Goal: Task Accomplishment & Management: Use online tool/utility

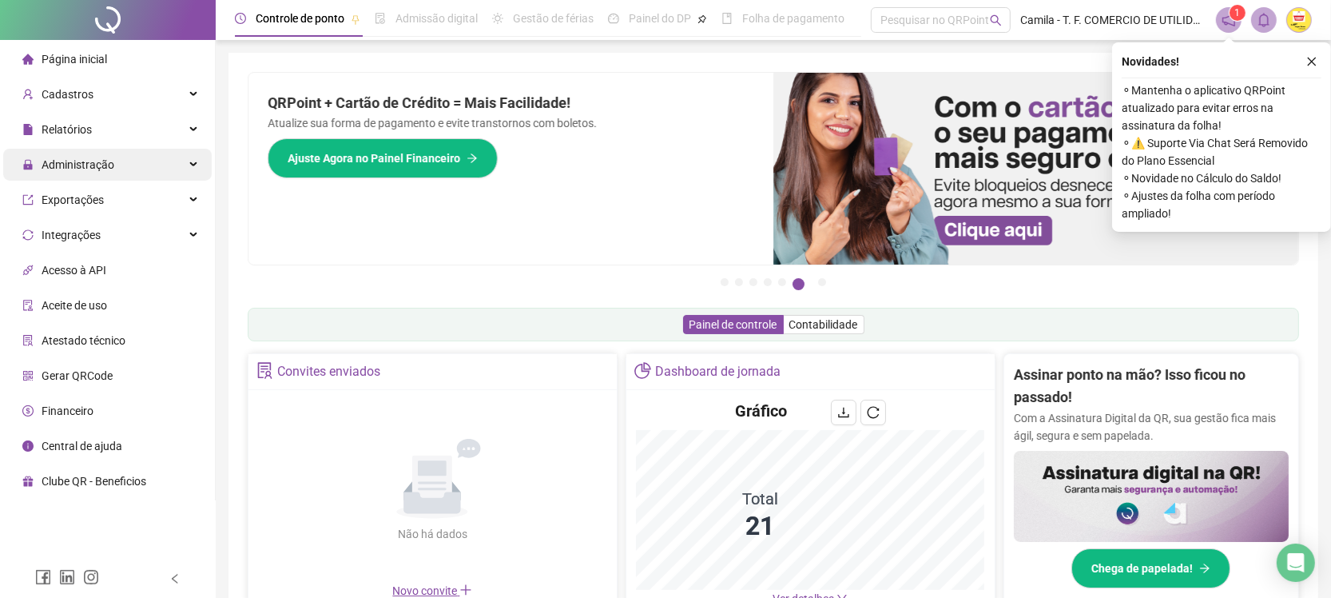
click at [92, 158] on span "Administração" at bounding box center [78, 164] width 73 height 13
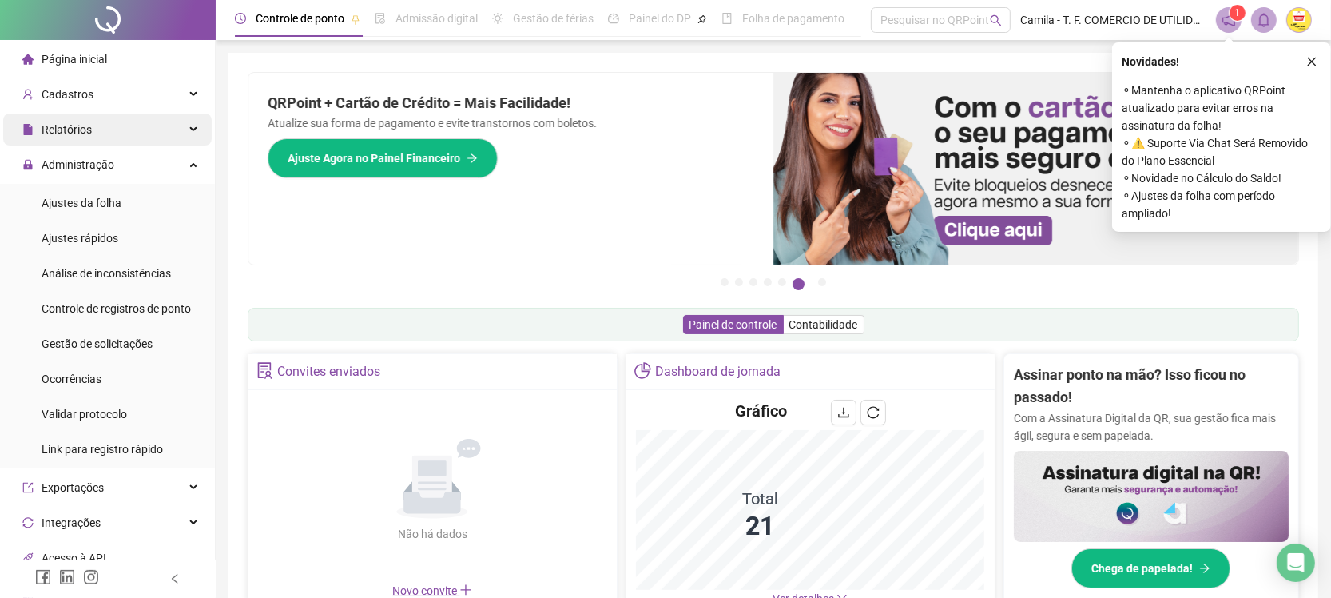
click at [78, 129] on span "Relatórios" at bounding box center [67, 129] width 50 height 13
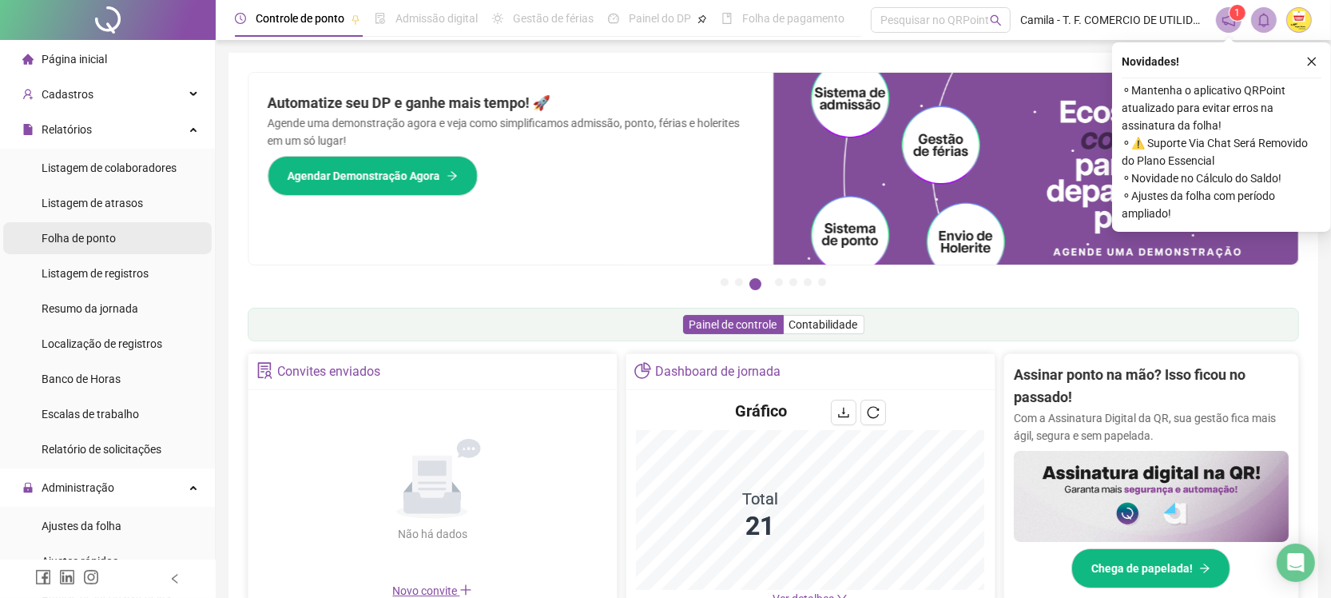
click at [86, 242] on span "Folha de ponto" at bounding box center [79, 238] width 74 height 13
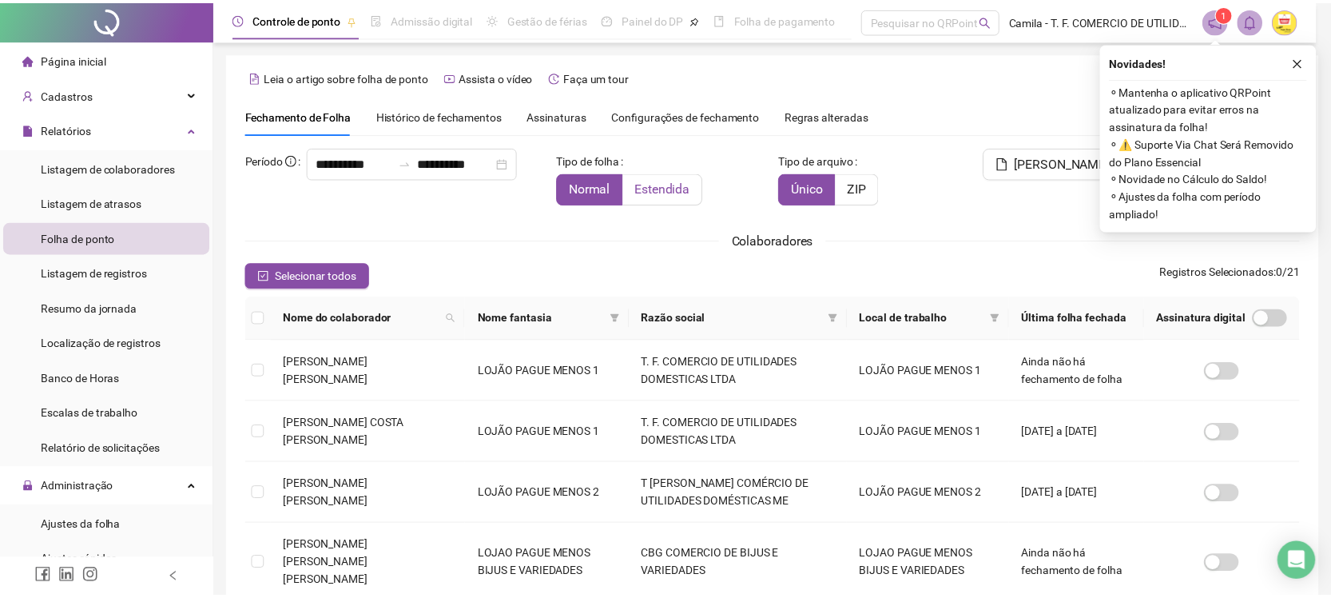
scroll to position [20, 0]
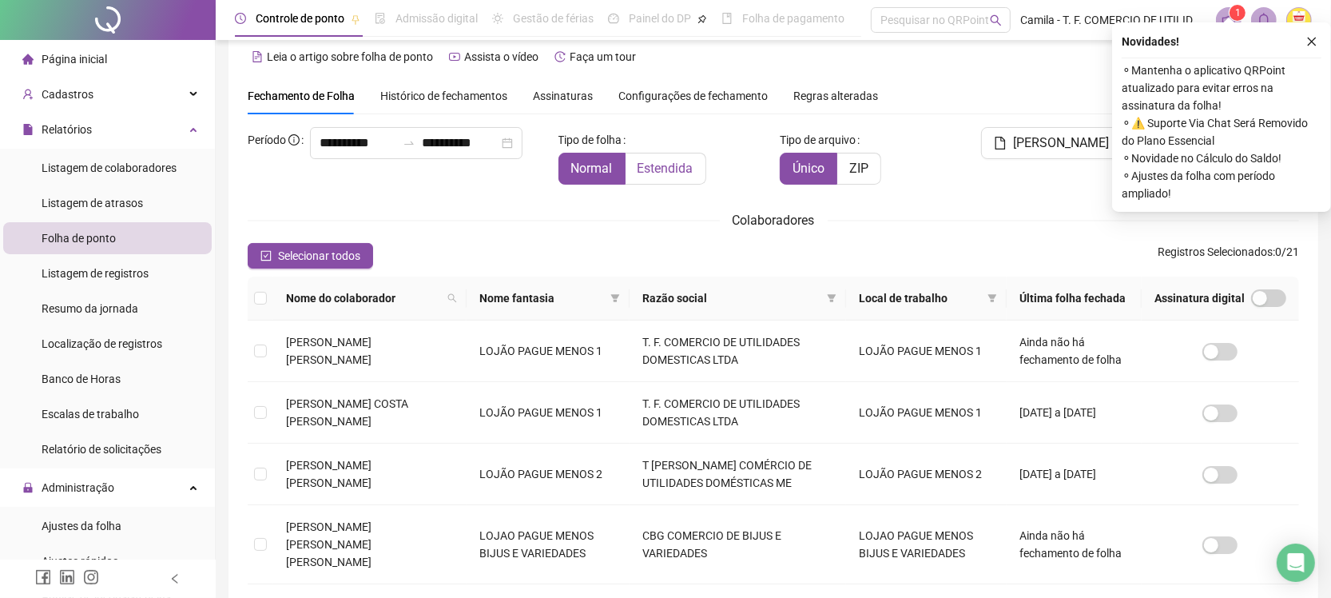
click at [647, 165] on span "Estendida" at bounding box center [666, 168] width 56 height 15
click at [989, 300] on icon "filter" at bounding box center [993, 298] width 9 height 8
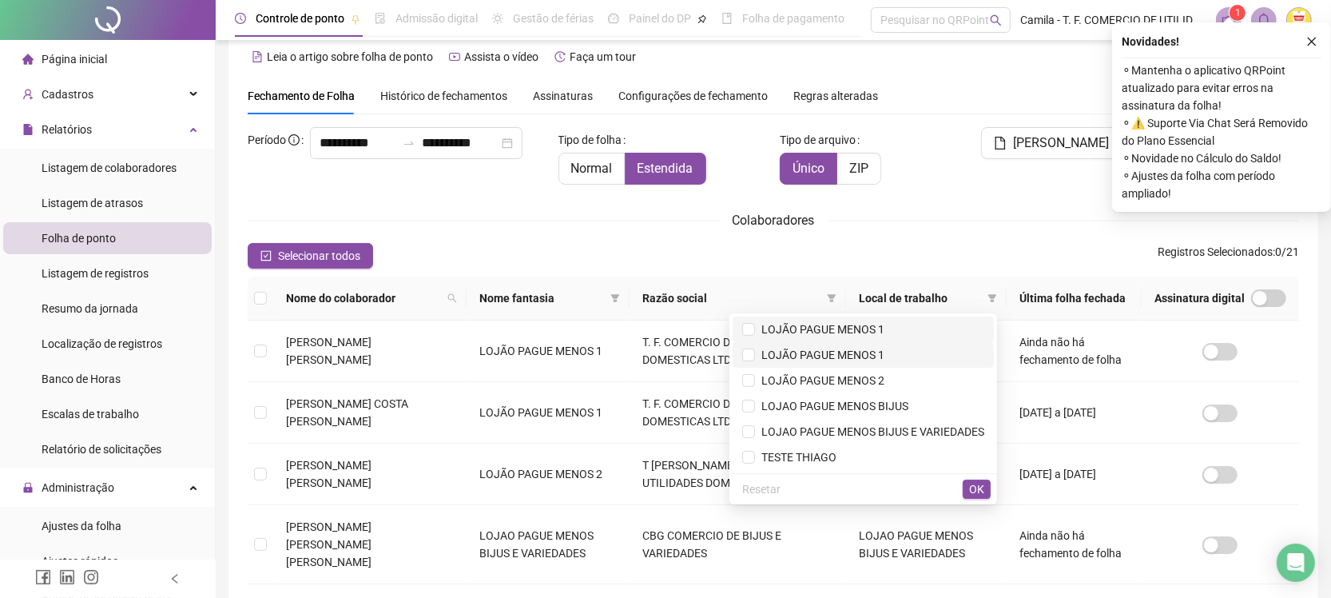
click at [784, 342] on li "LOJÃO PAGUE MENOS 1" at bounding box center [863, 355] width 261 height 26
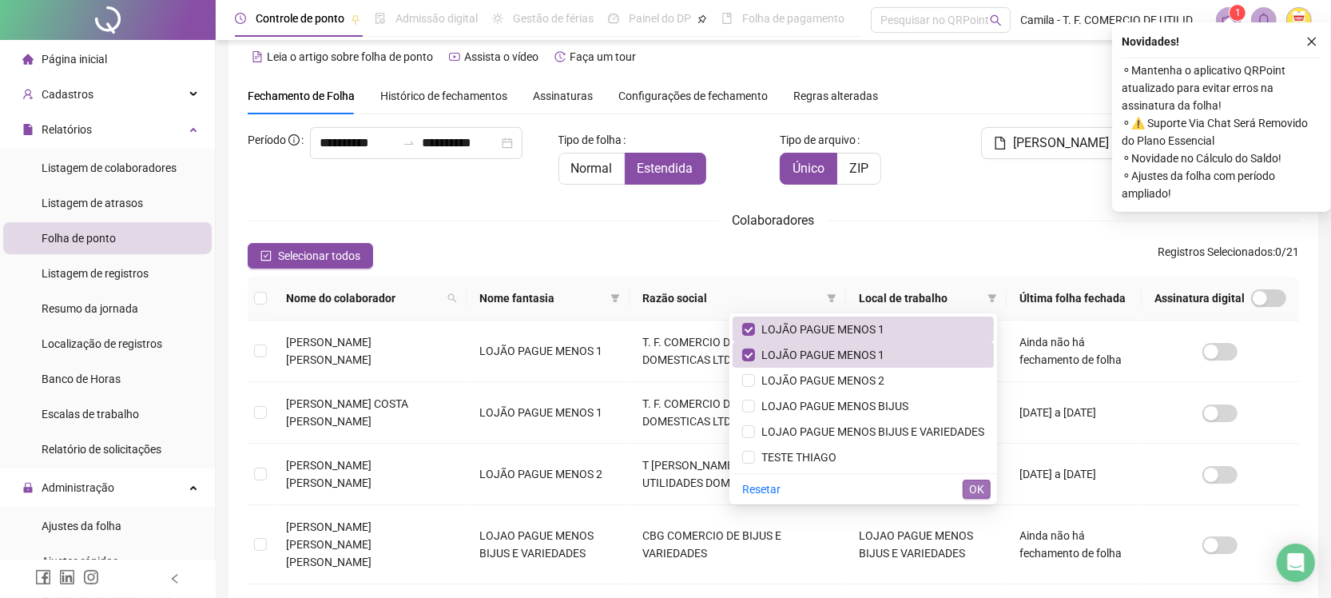
click at [976, 487] on span "OK" at bounding box center [976, 489] width 15 height 18
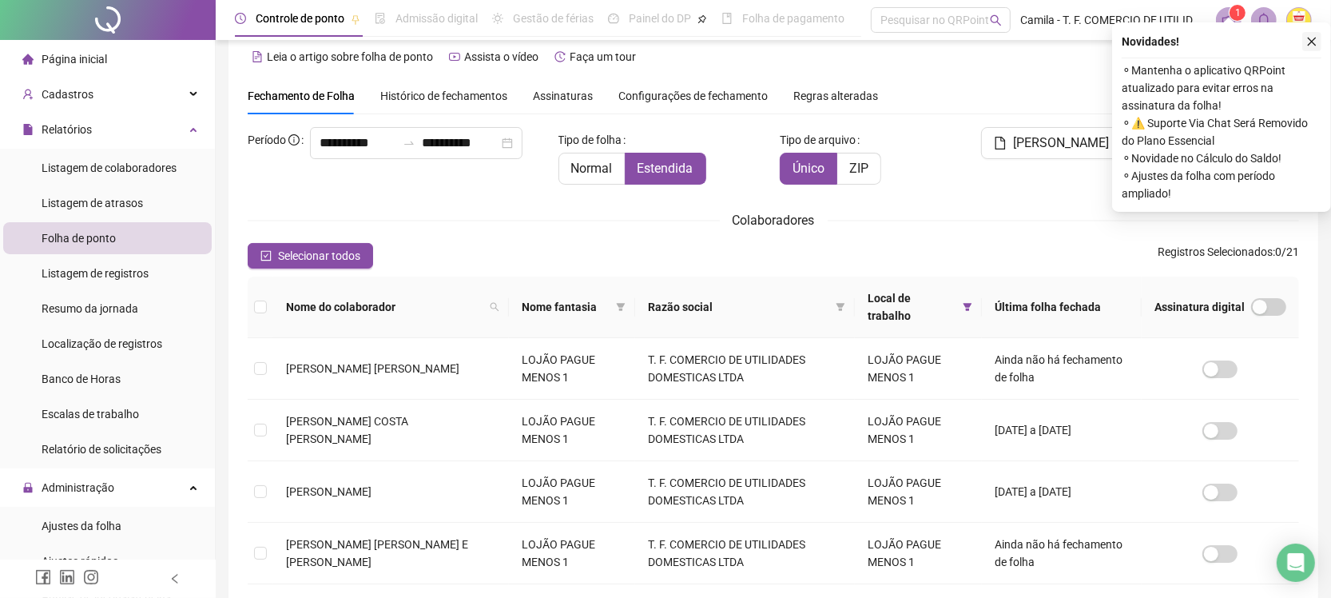
click at [1309, 40] on icon "close" at bounding box center [1312, 41] width 11 height 11
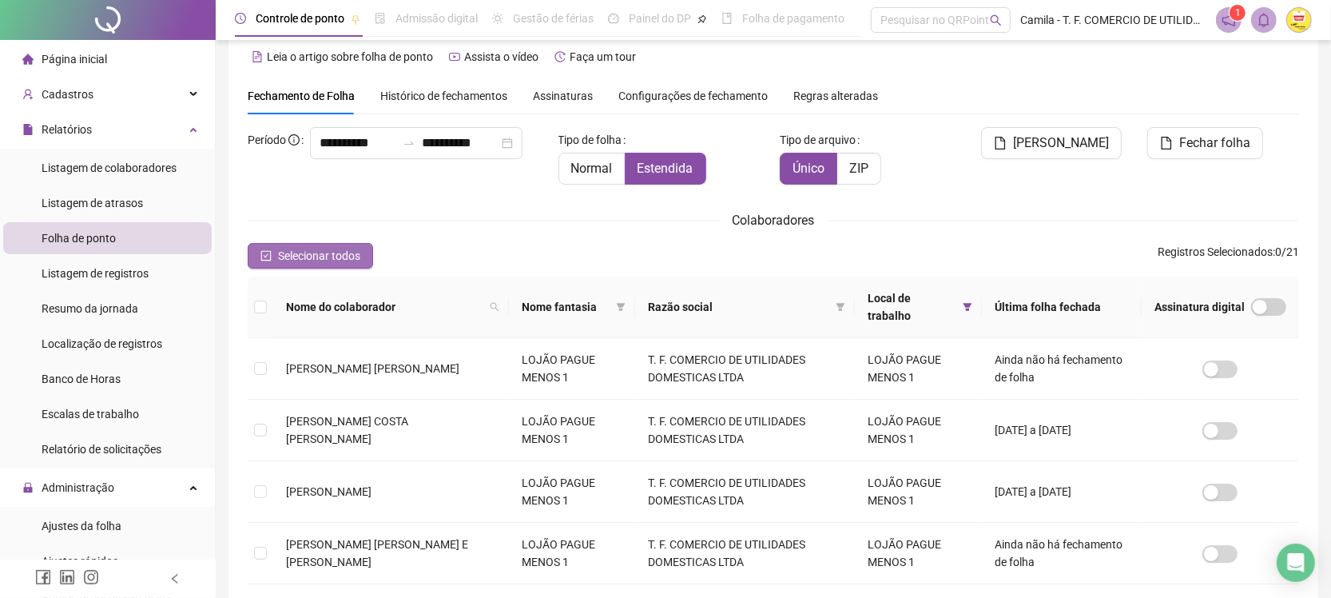
click at [316, 249] on span "Selecionar todos" at bounding box center [319, 256] width 82 height 18
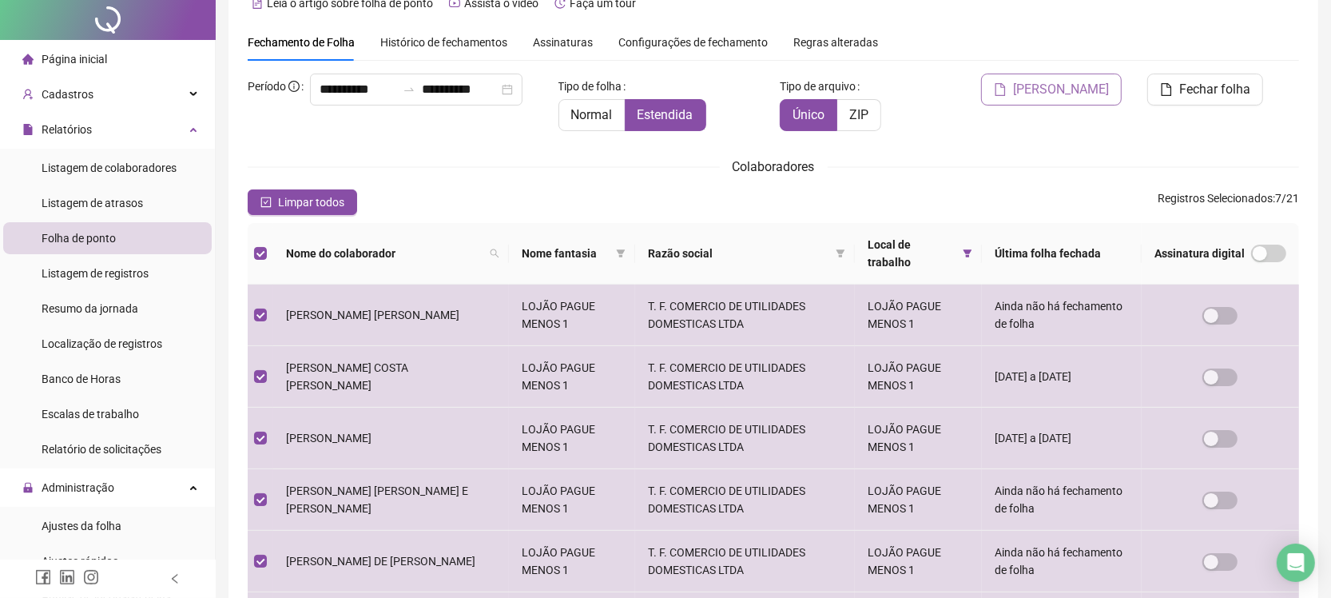
scroll to position [0, 0]
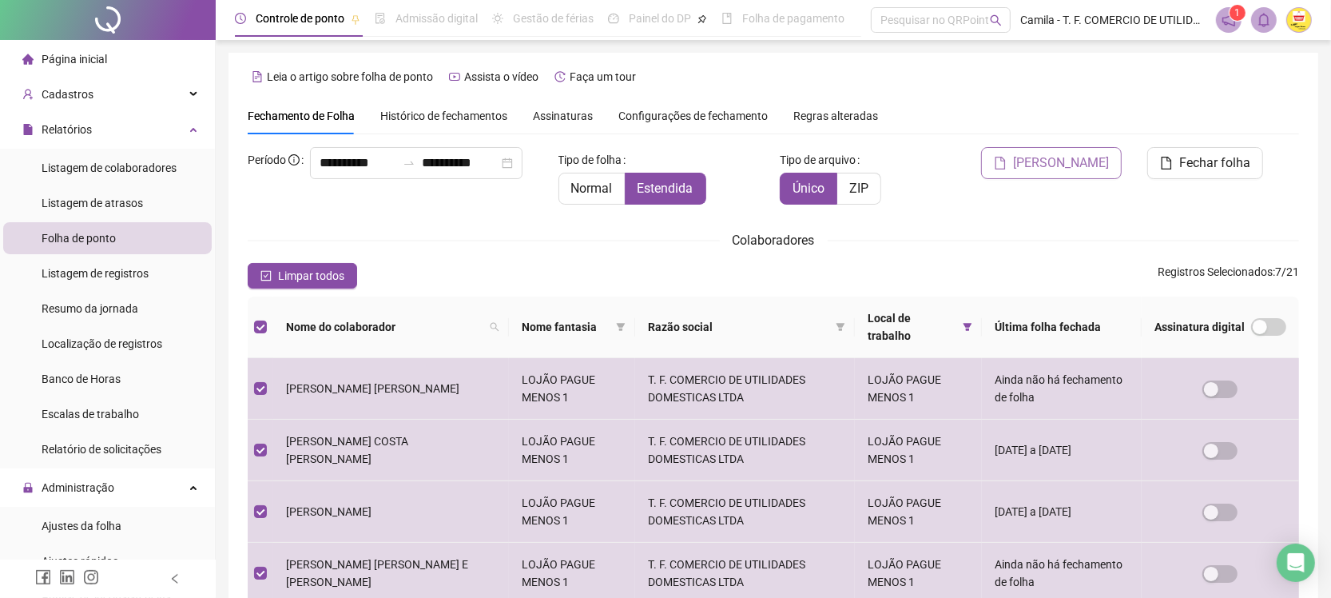
click at [1065, 157] on span "[PERSON_NAME]" at bounding box center [1061, 162] width 96 height 19
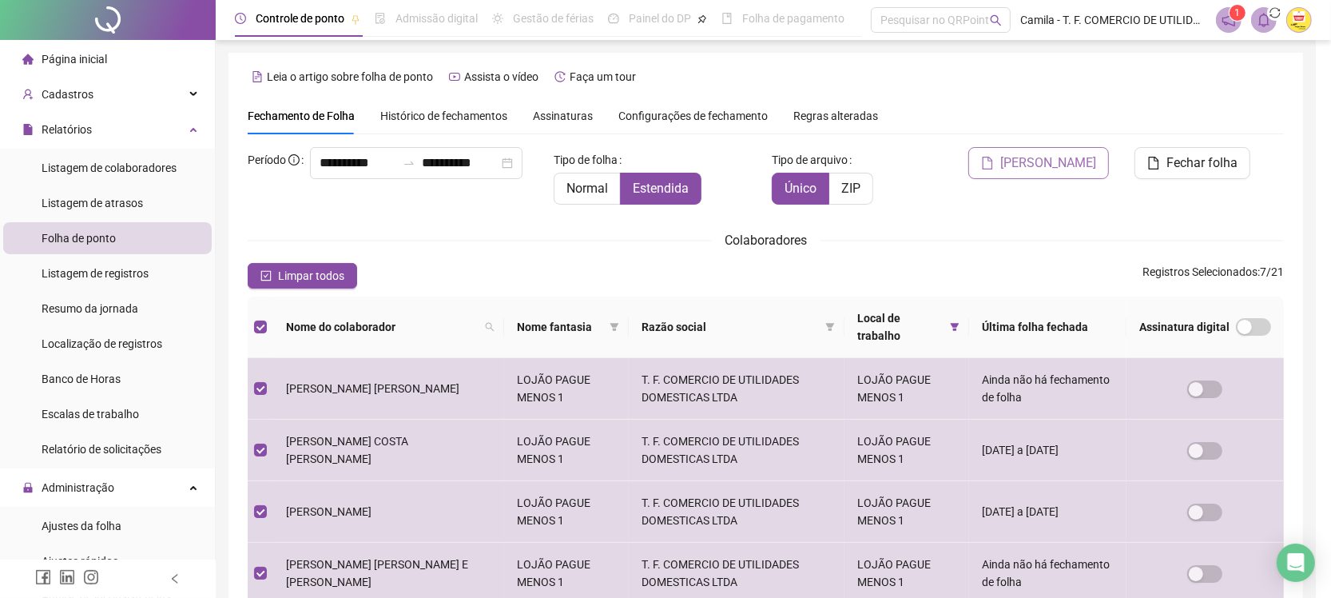
scroll to position [20, 0]
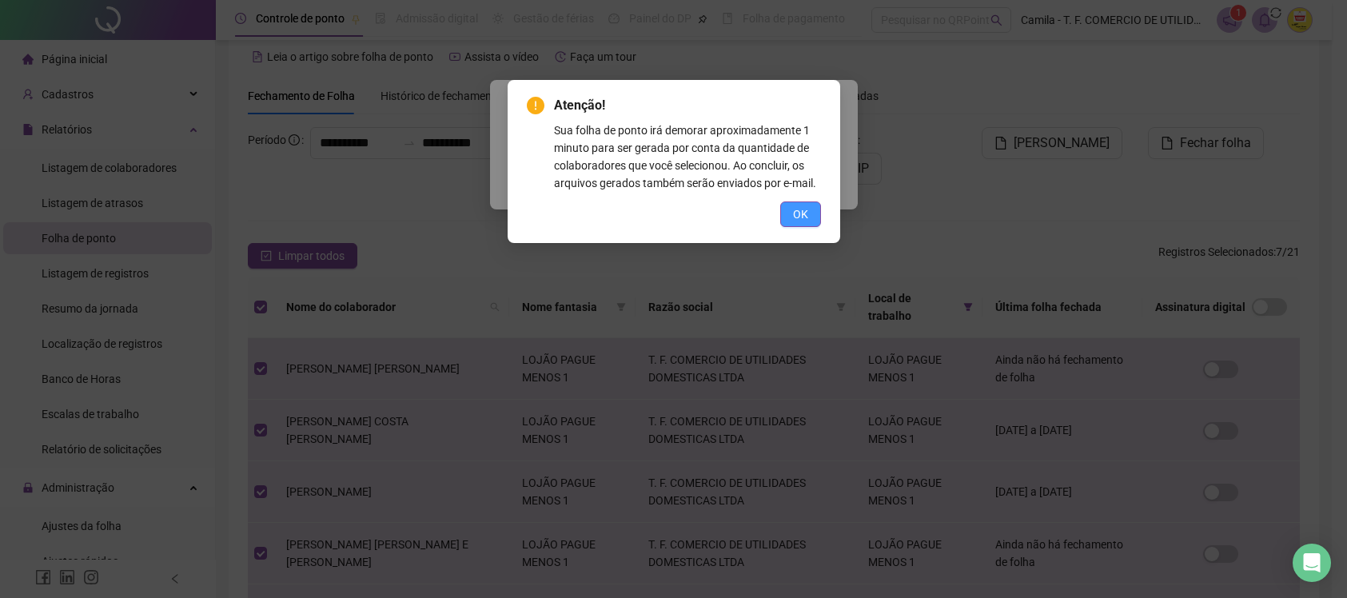
click at [791, 209] on button "OK" at bounding box center [800, 214] width 41 height 26
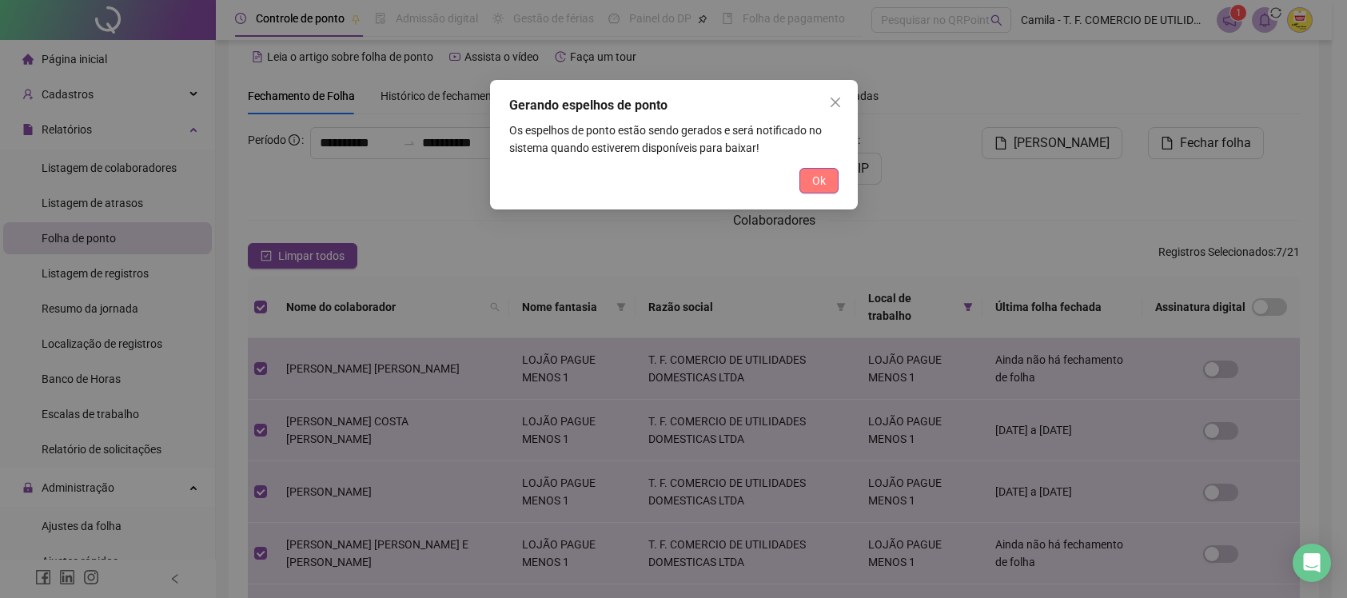
click at [822, 177] on span "Ok" at bounding box center [819, 181] width 14 height 18
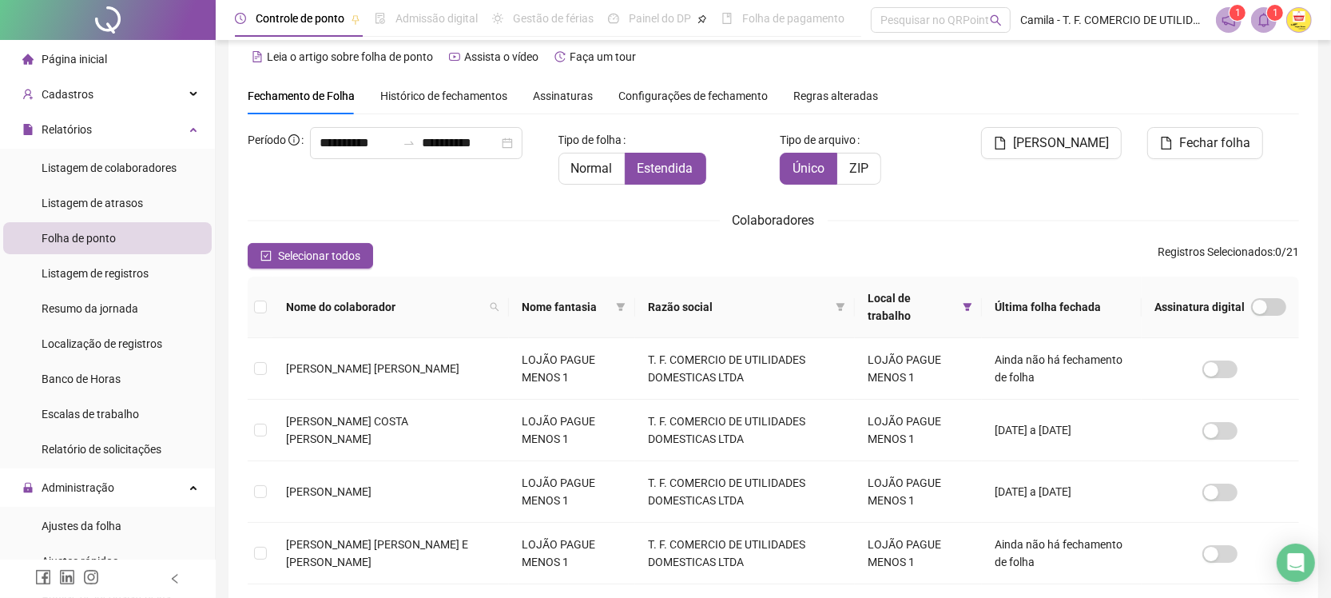
click at [1265, 22] on icon "bell" at bounding box center [1264, 20] width 14 height 14
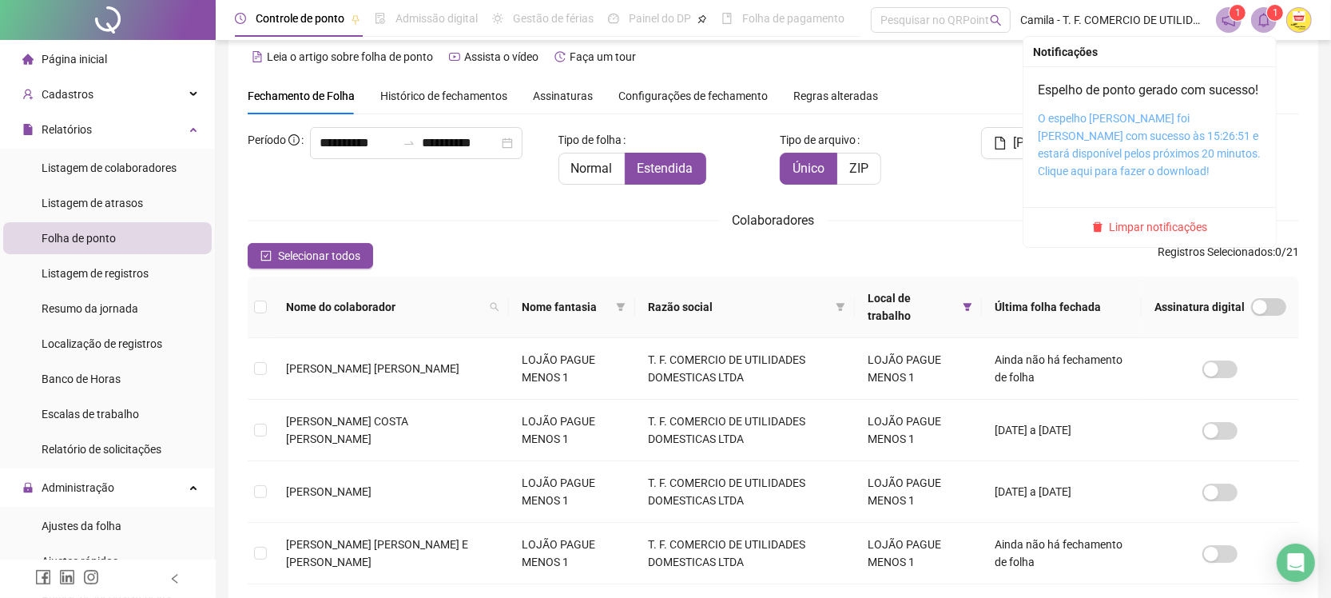
click at [1075, 165] on link "O espelho [PERSON_NAME] foi [PERSON_NAME] com sucesso às 15:26:51 e estará disp…" at bounding box center [1149, 145] width 223 height 66
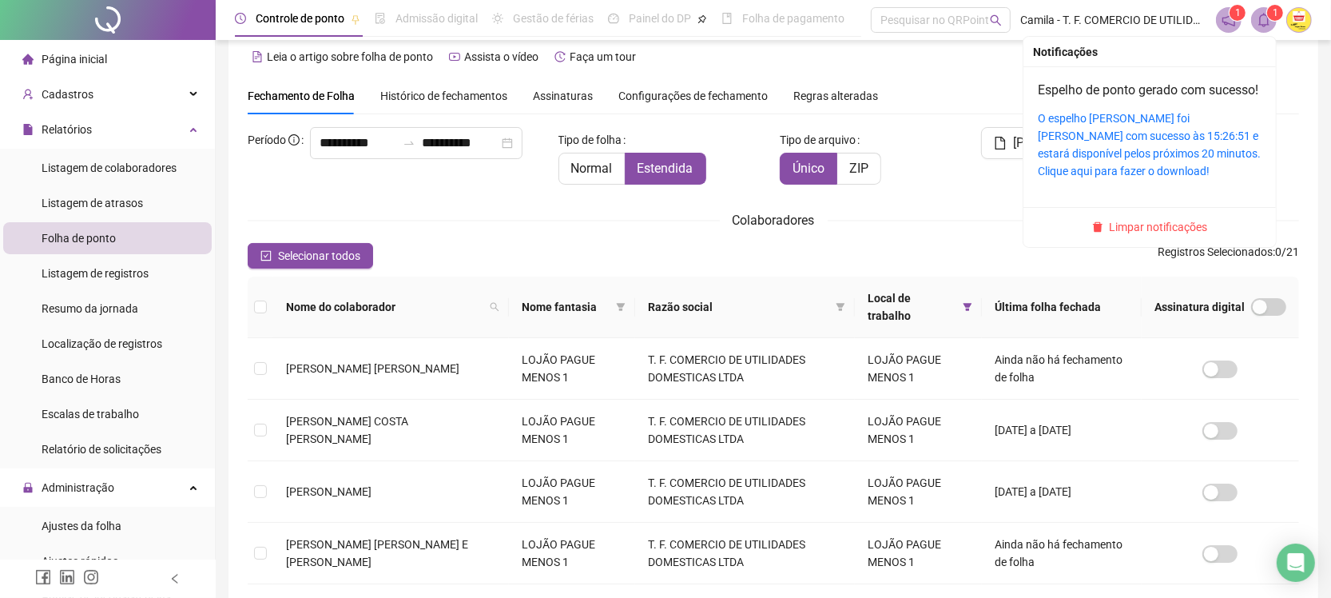
drag, startPoint x: 1136, startPoint y: 148, endPoint x: 1171, endPoint y: 6, distance: 146.3
click at [1136, 148] on link "O espelho [PERSON_NAME] foi [PERSON_NAME] com sucesso às 15:26:51 e estará disp…" at bounding box center [1149, 145] width 223 height 66
